Goal: Information Seeking & Learning: Find specific fact

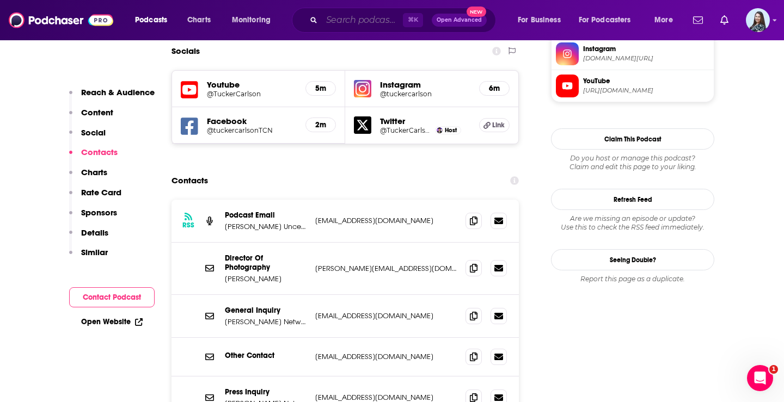
click at [383, 25] on input "Search podcasts, credits, & more..." at bounding box center [362, 19] width 81 height 17
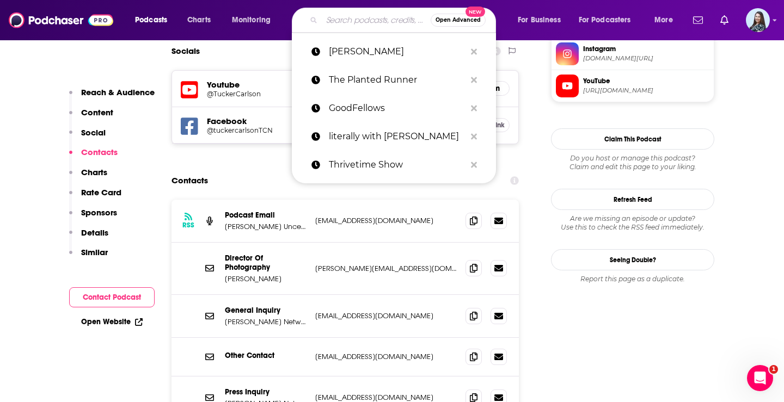
paste input "Ask [PERSON_NAME]"
type input "Ask [PERSON_NAME]"
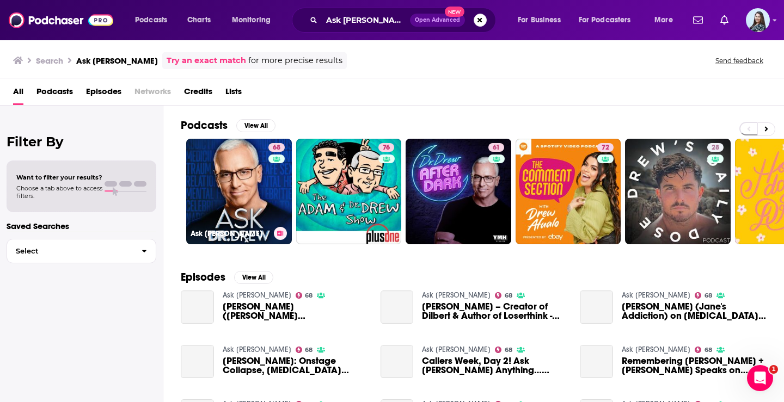
click at [231, 172] on link "68 Ask [PERSON_NAME]" at bounding box center [239, 192] width 106 height 106
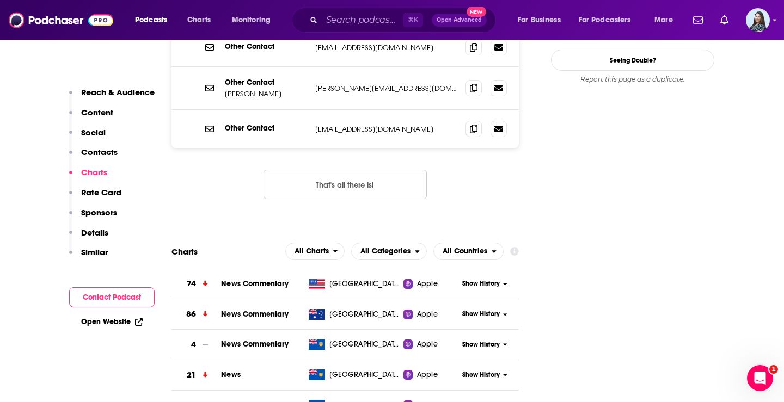
scroll to position [1280, 0]
click at [464, 247] on span "All Countries" at bounding box center [465, 251] width 45 height 8
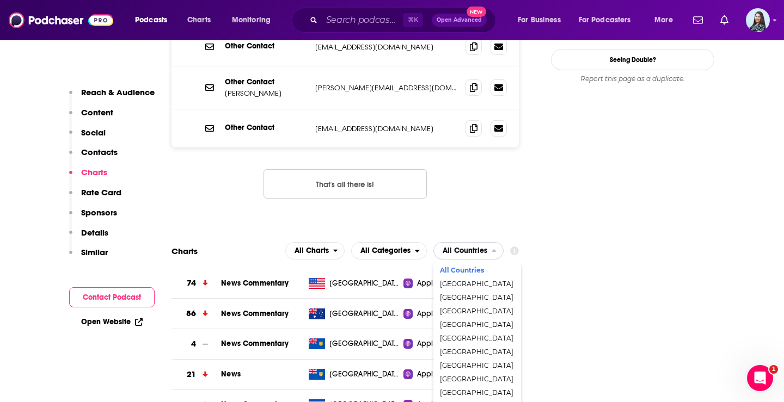
click at [475, 264] on div "All Countries" at bounding box center [477, 270] width 79 height 13
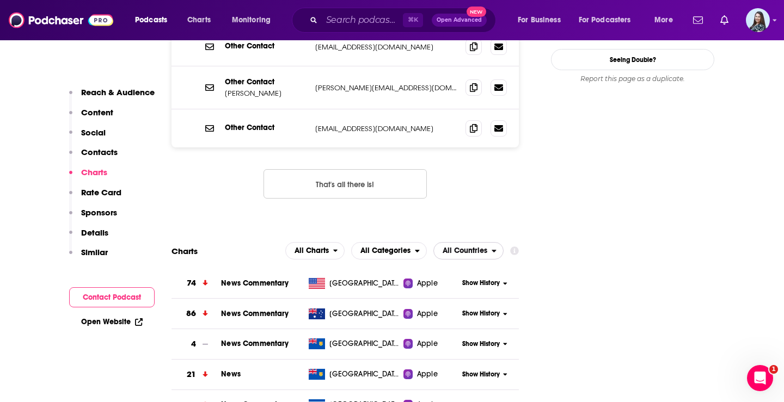
click at [472, 247] on span "All Countries" at bounding box center [465, 251] width 45 height 8
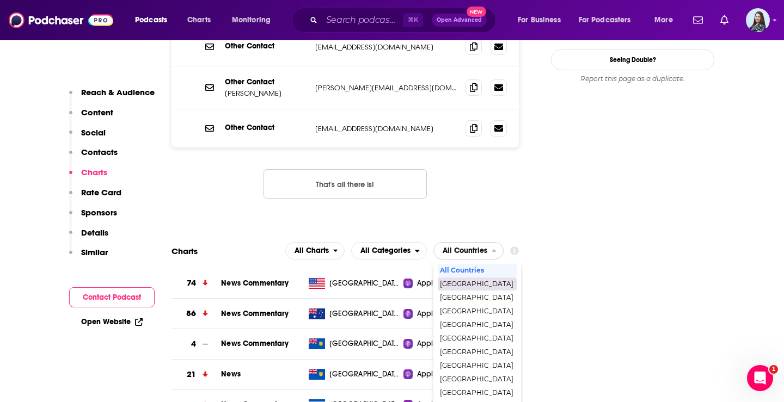
click at [479, 281] on span "[GEOGRAPHIC_DATA]" at bounding box center [477, 284] width 74 height 7
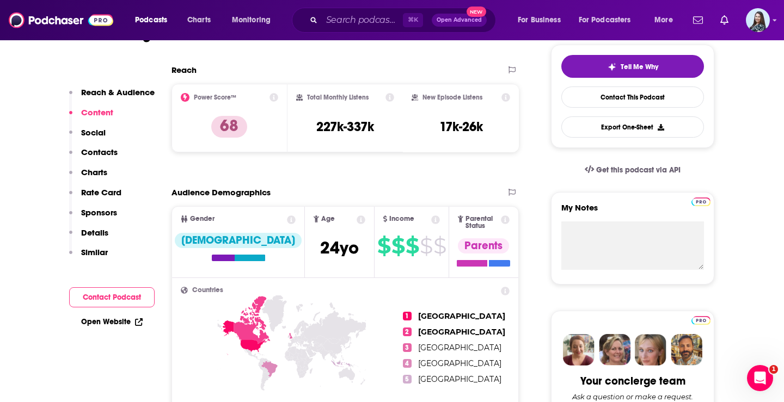
scroll to position [203, 0]
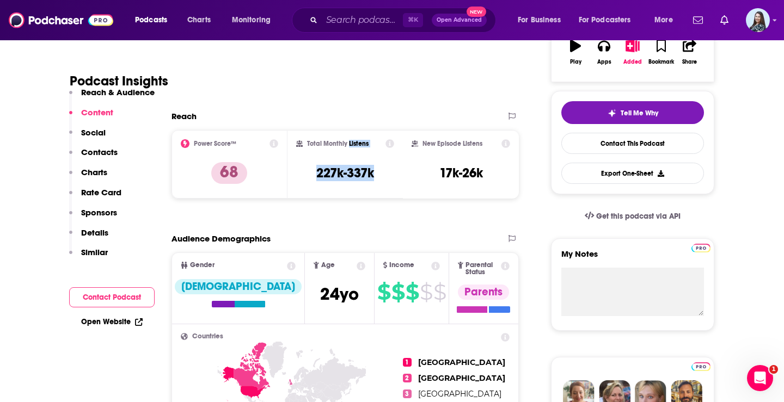
drag, startPoint x: 376, startPoint y: 174, endPoint x: 348, endPoint y: 142, distance: 42.5
click at [348, 142] on div "Total Monthly Listens 227k-337k" at bounding box center [345, 164] width 99 height 50
copy div "Listens 227k-337k"
drag, startPoint x: 374, startPoint y: 185, endPoint x: 366, endPoint y: 182, distance: 7.4
click at [374, 185] on div "Total Monthly Listens 227k-337k" at bounding box center [345, 164] width 99 height 50
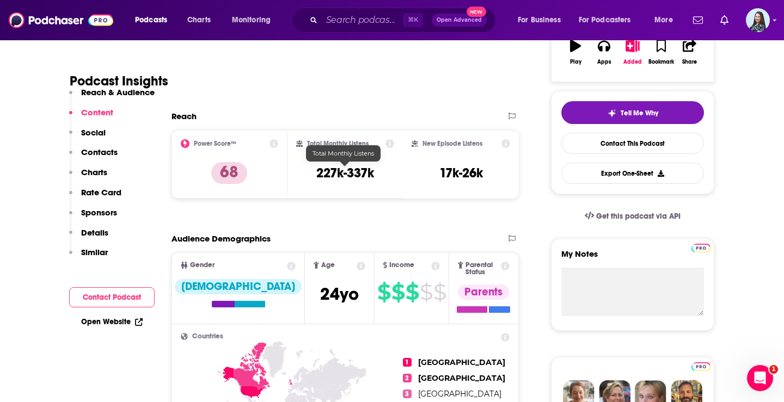
click at [356, 172] on h3 "227k-337k" at bounding box center [345, 173] width 58 height 16
copy div "227k-337k"
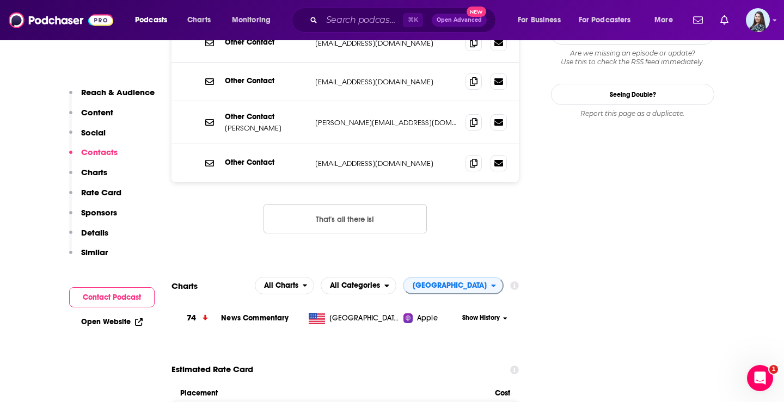
scroll to position [1251, 0]
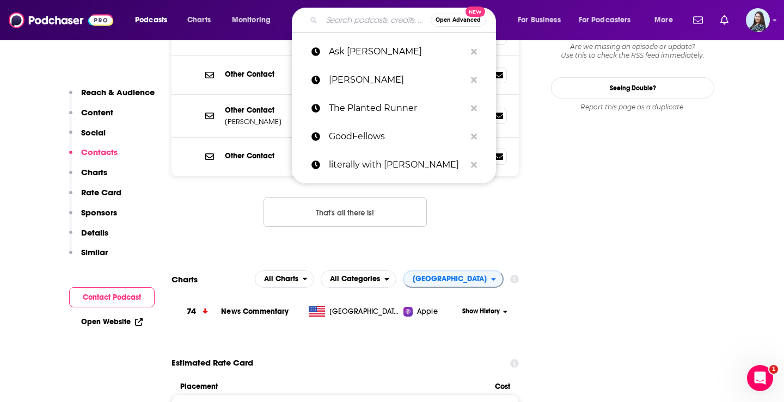
click at [383, 17] on input "Search podcasts, credits, & more..." at bounding box center [376, 19] width 109 height 17
paste input "From the Crows' Nest"
type input "From the Crows' Nest"
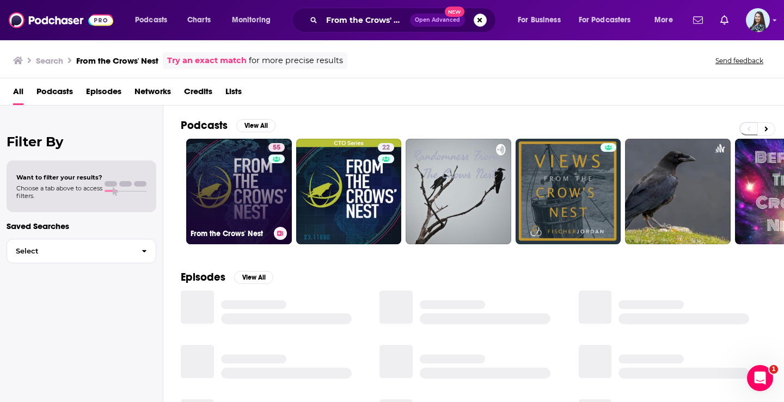
click at [246, 174] on link "55 From the Crows' Nest" at bounding box center [239, 192] width 106 height 106
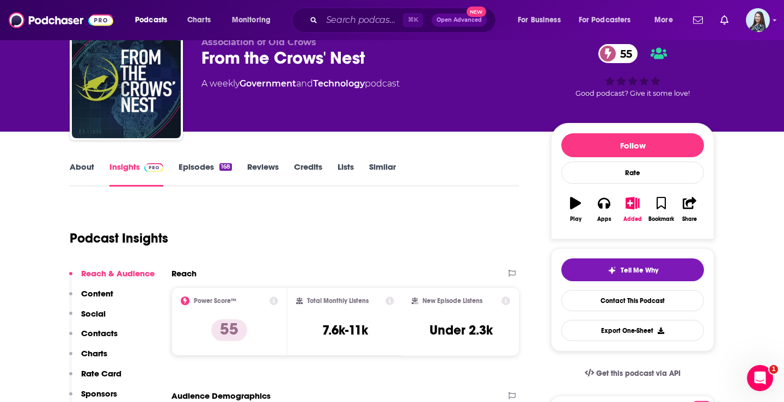
scroll to position [46, 0]
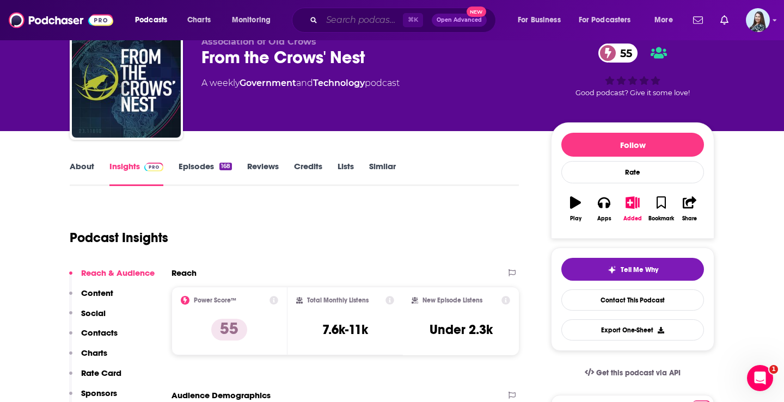
click at [379, 17] on input "Search podcasts, credits, & more..." at bounding box center [362, 19] width 81 height 17
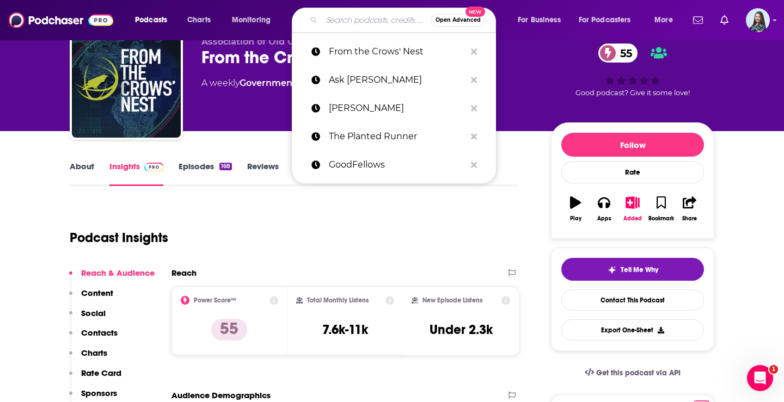
paste input "The Planted Runner Podcast"
type input "The Planted Runner Podcast"
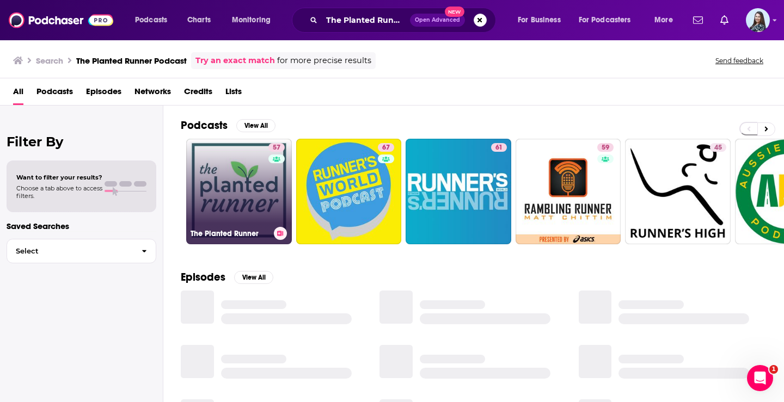
click at [252, 160] on link "57 The Planted Runner" at bounding box center [239, 192] width 106 height 106
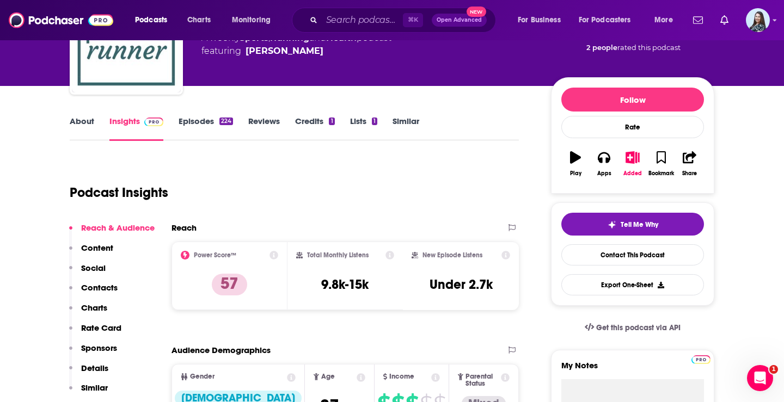
scroll to position [102, 0]
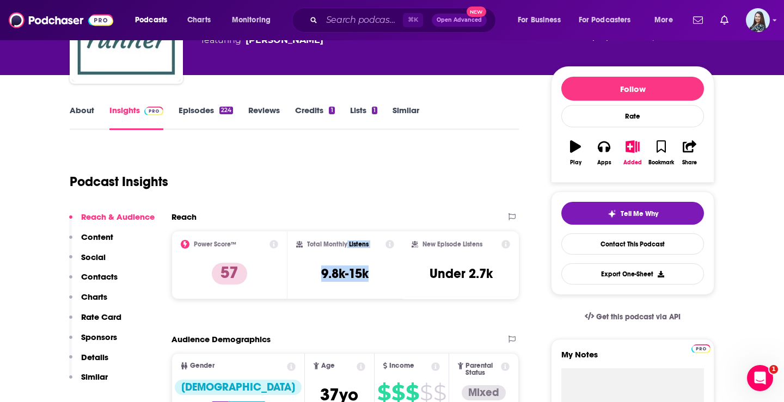
drag, startPoint x: 371, startPoint y: 274, endPoint x: 347, endPoint y: 244, distance: 37.9
click at [347, 244] on div "Total Monthly Listens 9.8k-15k" at bounding box center [345, 265] width 99 height 50
copy div "Listens 9.8k-15k"
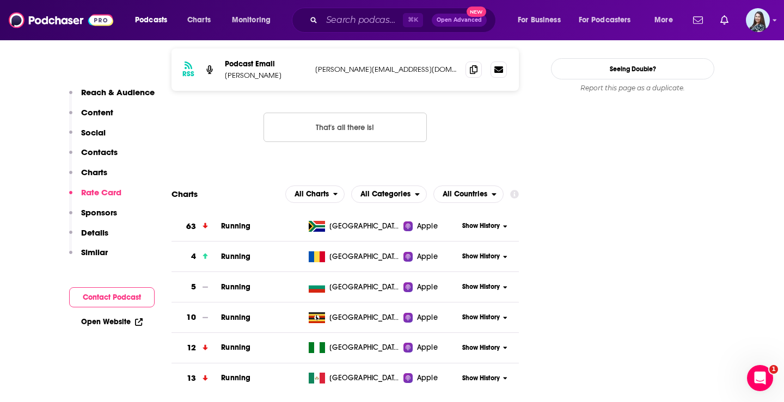
scroll to position [1090, 0]
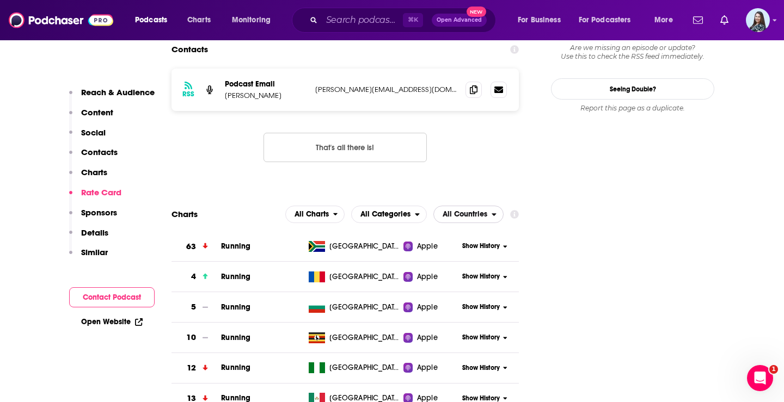
click at [467, 211] on span "All Countries" at bounding box center [465, 215] width 45 height 8
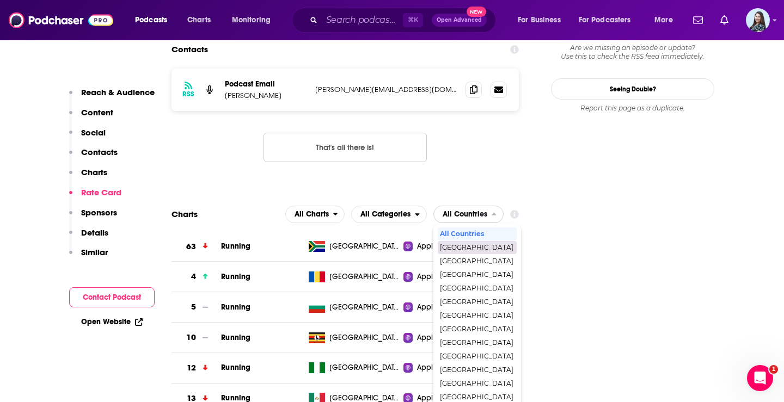
click at [474, 244] on span "[GEOGRAPHIC_DATA]" at bounding box center [477, 247] width 74 height 7
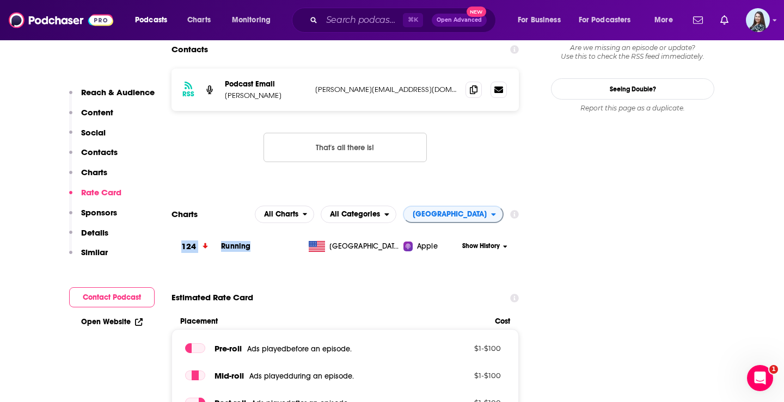
drag, startPoint x: 253, startPoint y: 171, endPoint x: 181, endPoint y: 170, distance: 71.9
click at [181, 232] on tr "124 Running United States Apple Show History" at bounding box center [345, 247] width 347 height 30
copy tr "124 Running"
